Goal: Information Seeking & Learning: Learn about a topic

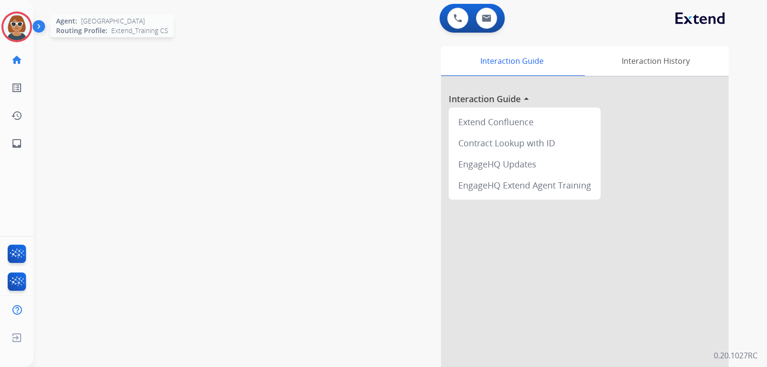
click at [30, 22] on div at bounding box center [16, 27] width 31 height 31
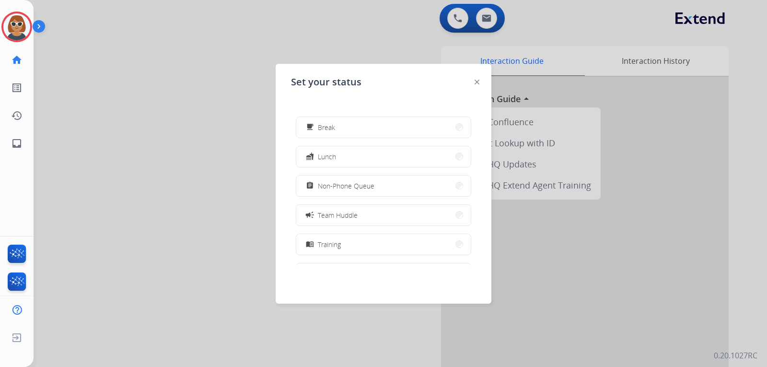
scroll to position [151, 0]
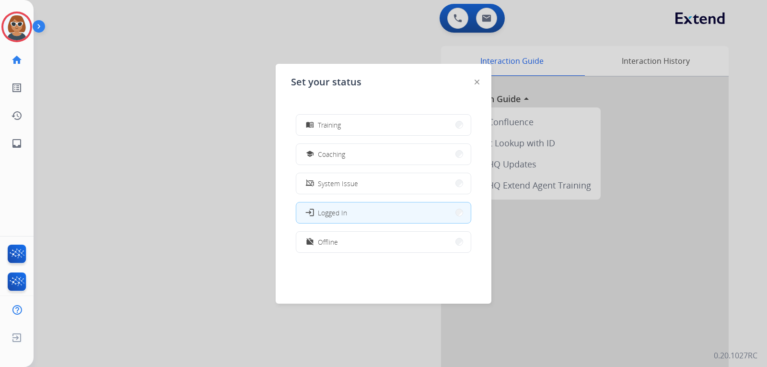
click at [351, 125] on button "menu_book Training" at bounding box center [383, 125] width 174 height 21
